Goal: Complete application form

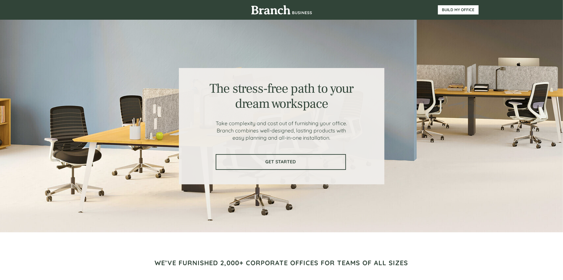
click at [281, 162] on span "GET STARTED" at bounding box center [281, 162] width 129 height 6
click at [263, 164] on span "GET STARTED" at bounding box center [281, 162] width 129 height 6
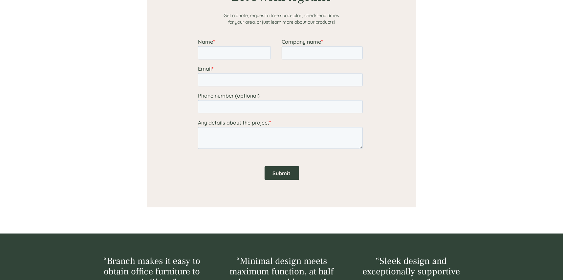
scroll to position [543, 0]
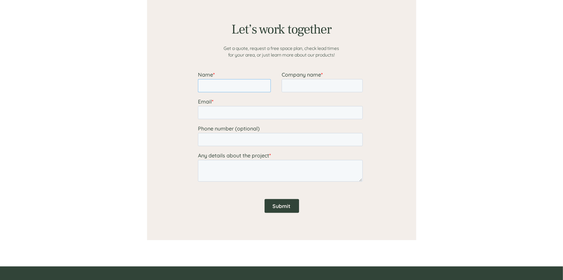
click at [221, 88] on input "Name *" at bounding box center [234, 85] width 73 height 13
type input "[PERSON_NAME]"
type input "14043794627"
click at [304, 85] on input "Company name *" at bounding box center [322, 85] width 81 height 13
type input "The [PERSON_NAME] Firm"
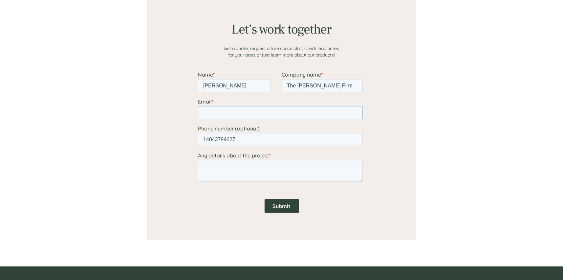
click at [269, 116] on input "Email *" at bounding box center [280, 112] width 165 height 13
type input "[PERSON_NAME][EMAIL_ADDRESS][PERSON_NAME][DOMAIN_NAME]"
click at [218, 166] on textarea "Any details about the project *" at bounding box center [280, 171] width 165 height 22
click at [274, 172] on textarea "Do you do furniture leases?" at bounding box center [280, 171] width 165 height 22
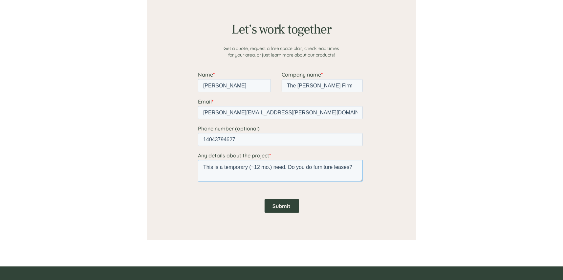
type textarea "This is a temporary (~12 mo.) need. Do you do furniture leases?"
click at [284, 203] on input "Submit" at bounding box center [281, 206] width 34 height 14
